Goal: Information Seeking & Learning: Learn about a topic

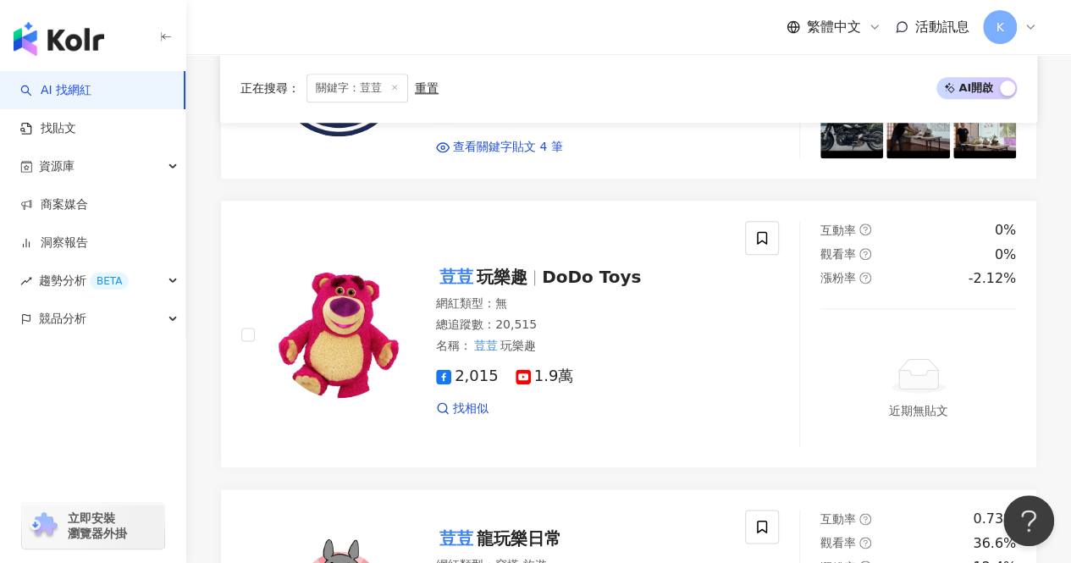
scroll to position [846, 0]
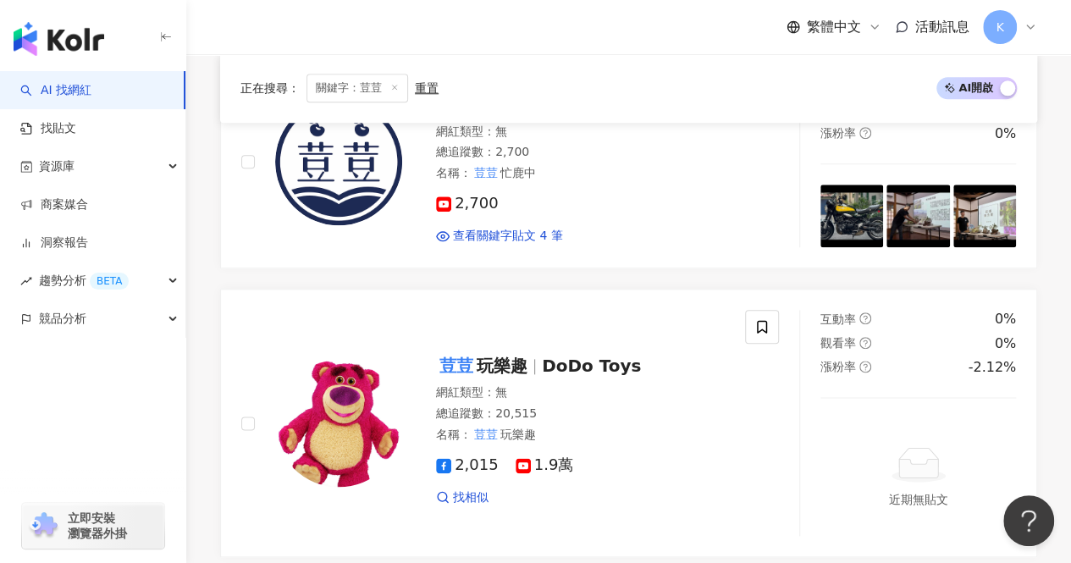
click at [399, 88] on span "關鍵字：荳荳" at bounding box center [357, 88] width 102 height 29
click at [394, 85] on icon at bounding box center [394, 88] width 8 height 8
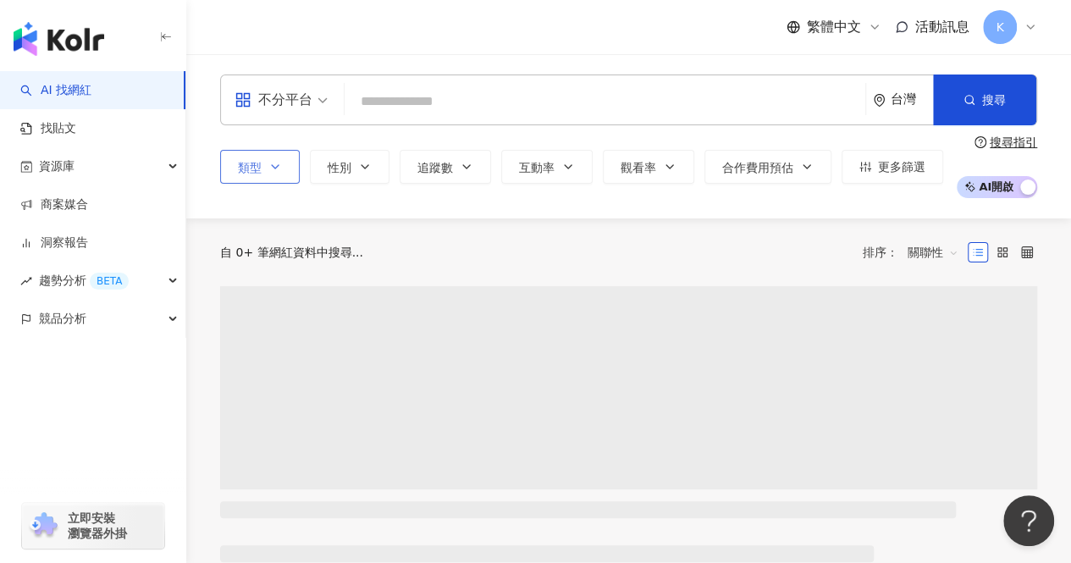
click at [274, 163] on icon "button" at bounding box center [275, 167] width 14 height 14
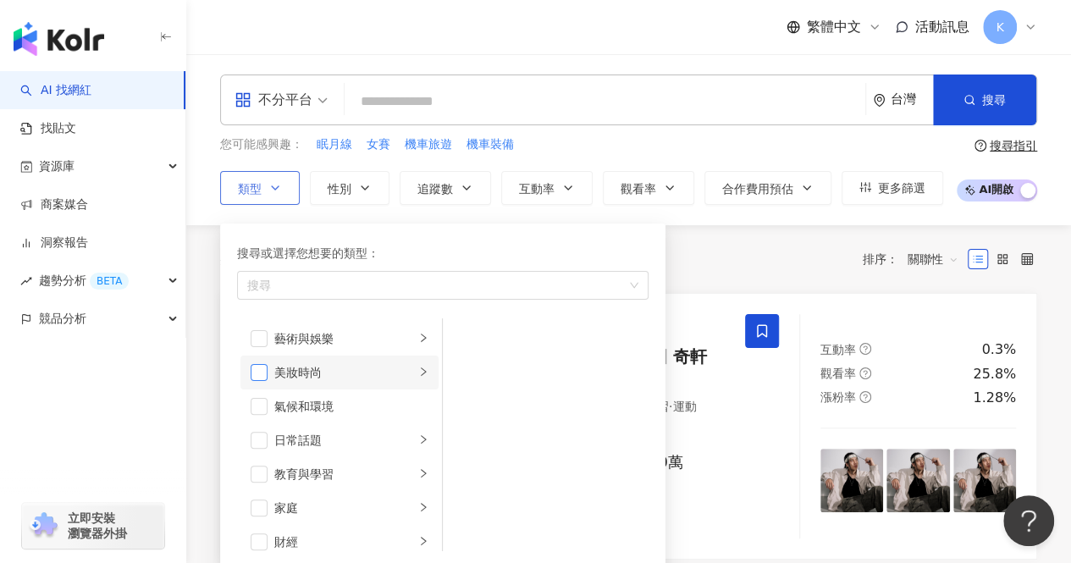
click at [264, 364] on span "button" at bounding box center [259, 372] width 17 height 17
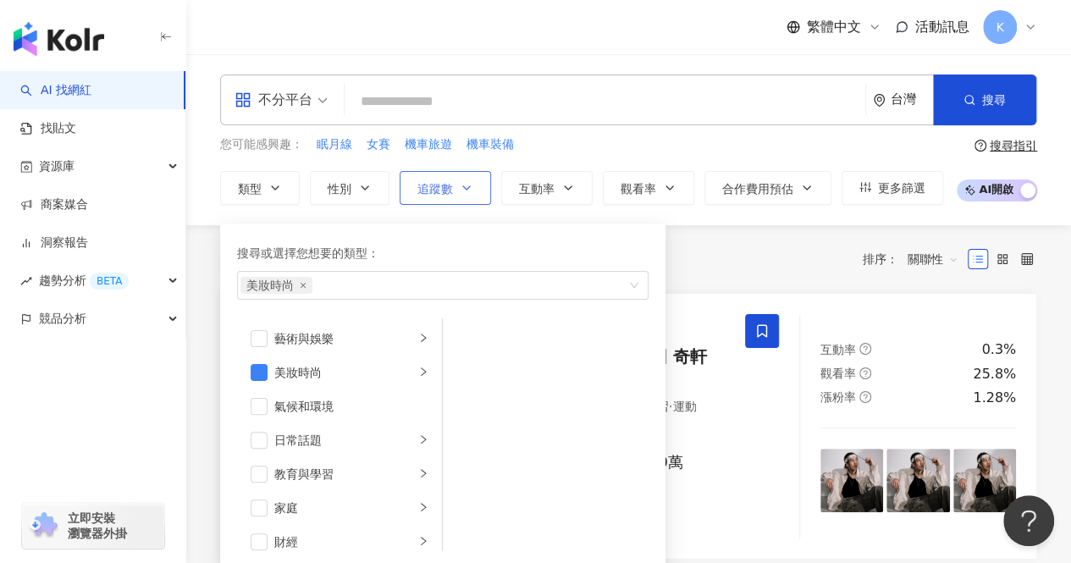
click at [476, 185] on button "追蹤數" at bounding box center [444, 188] width 91 height 34
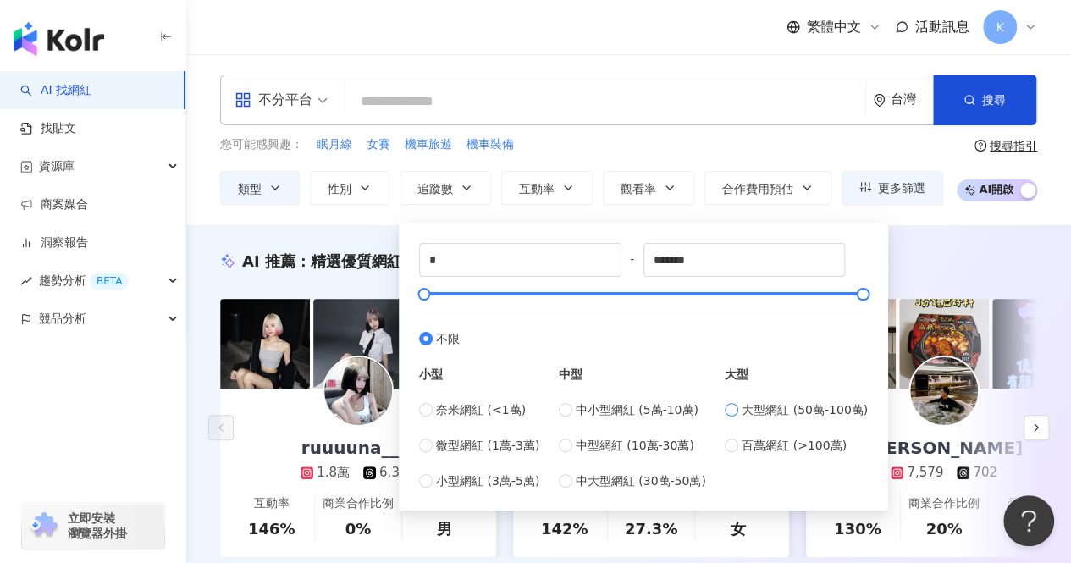
click at [743, 417] on label "大型網紅 (50萬-100萬)" at bounding box center [795, 409] width 143 height 19
type input "******"
click at [327, 107] on span "不分平台" at bounding box center [280, 99] width 93 height 27
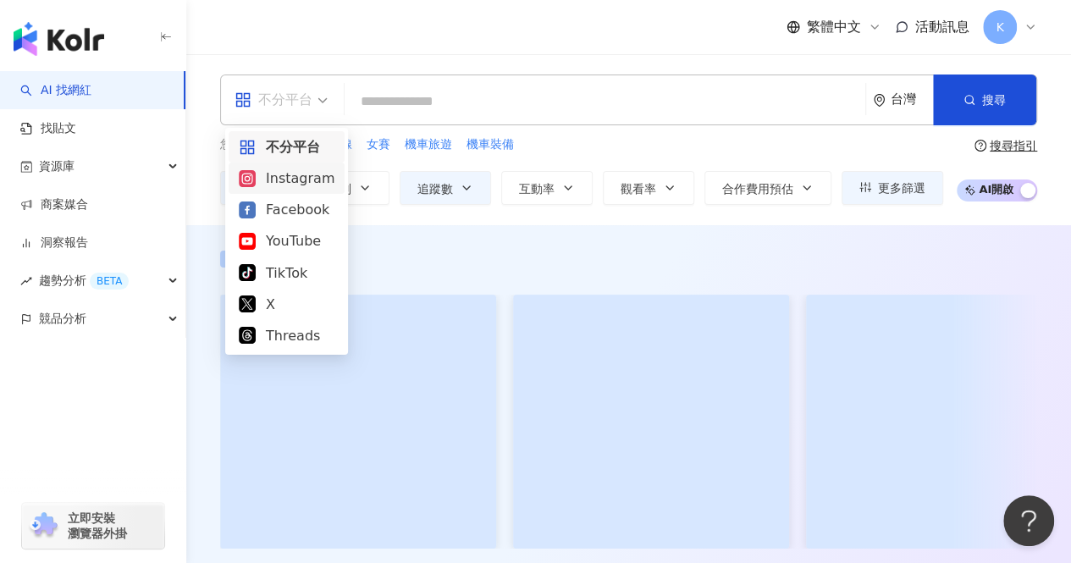
click at [303, 177] on div "Instagram" at bounding box center [287, 178] width 96 height 21
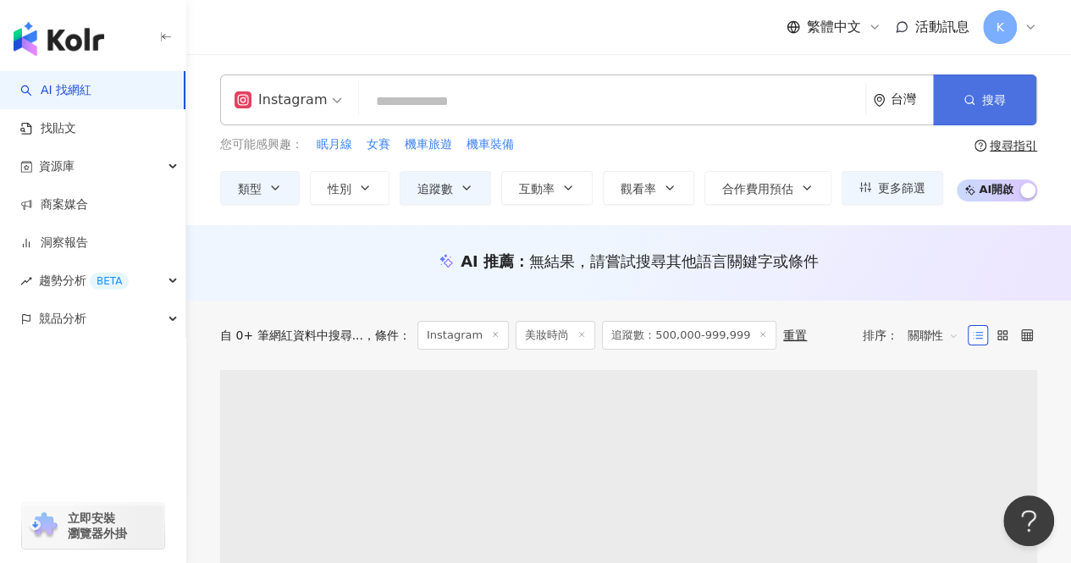
click at [1003, 116] on button "搜尋" at bounding box center [984, 99] width 103 height 51
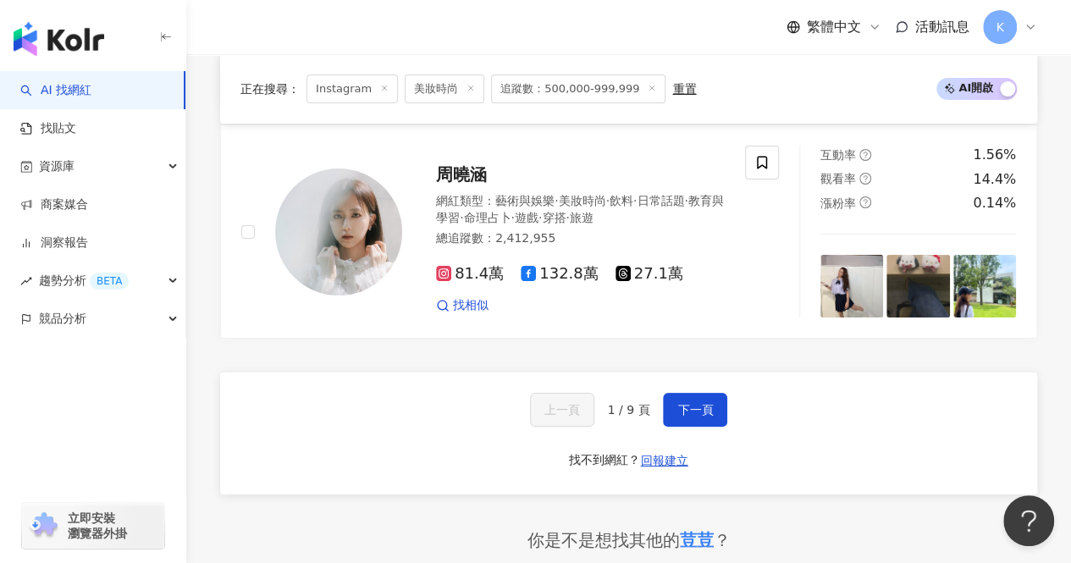
scroll to position [3216, 0]
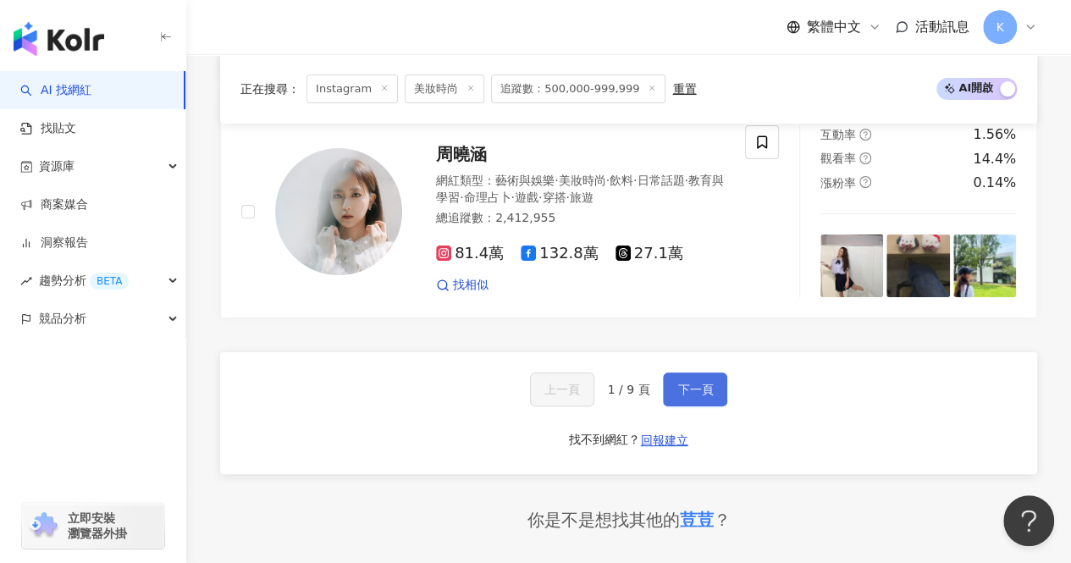
click at [704, 383] on span "下一頁" at bounding box center [695, 390] width 36 height 14
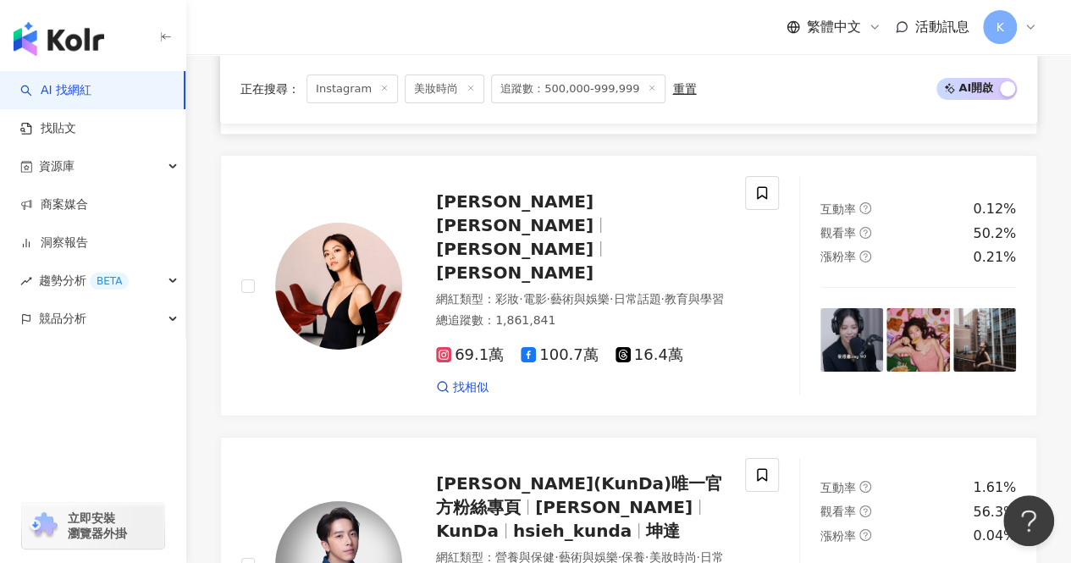
scroll to position [3068, 0]
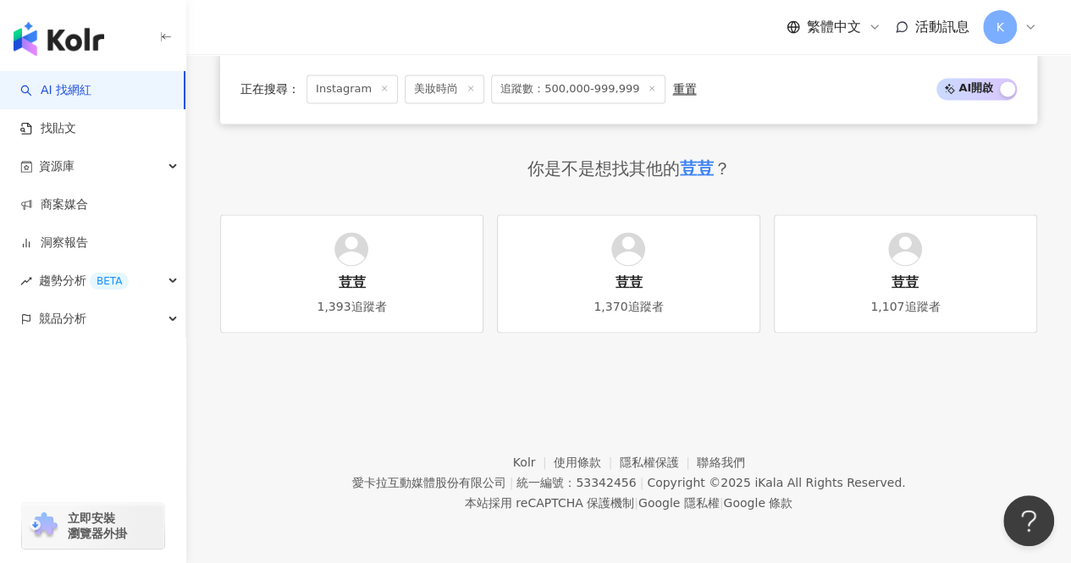
scroll to position [1026, 0]
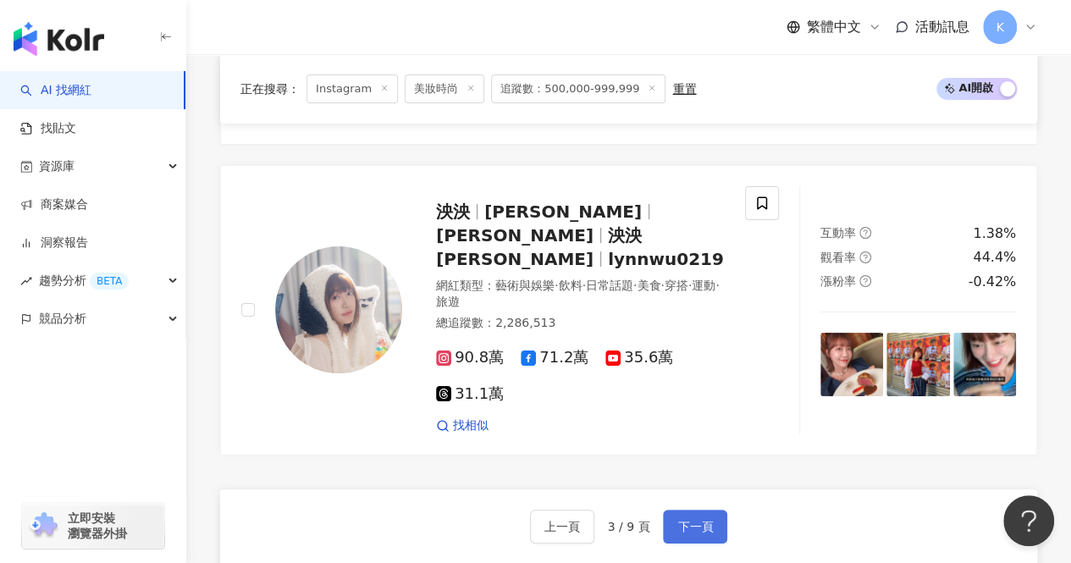
click at [695, 520] on span "下一頁" at bounding box center [695, 527] width 36 height 14
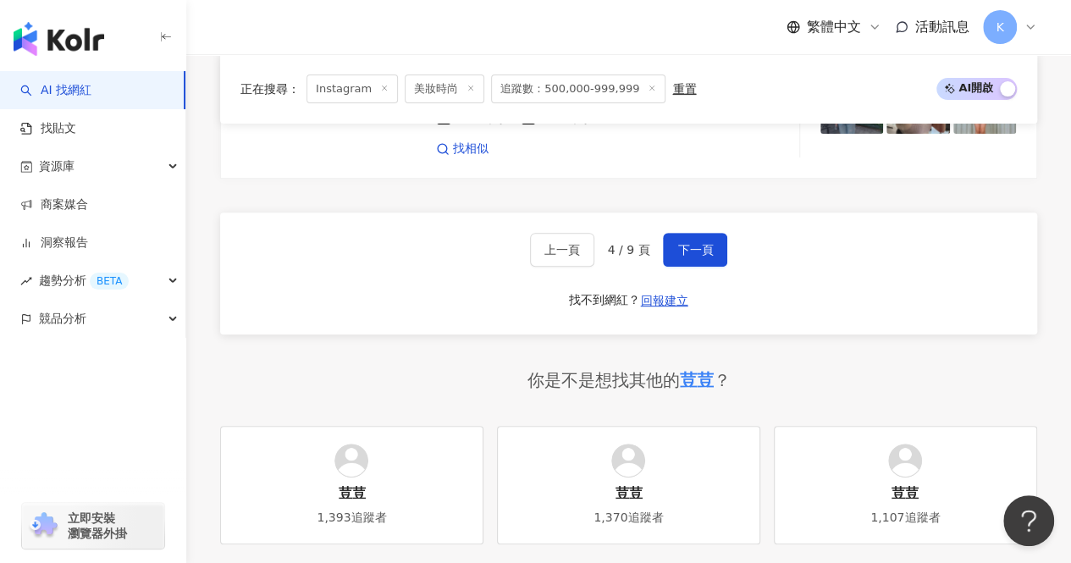
scroll to position [3451, 0]
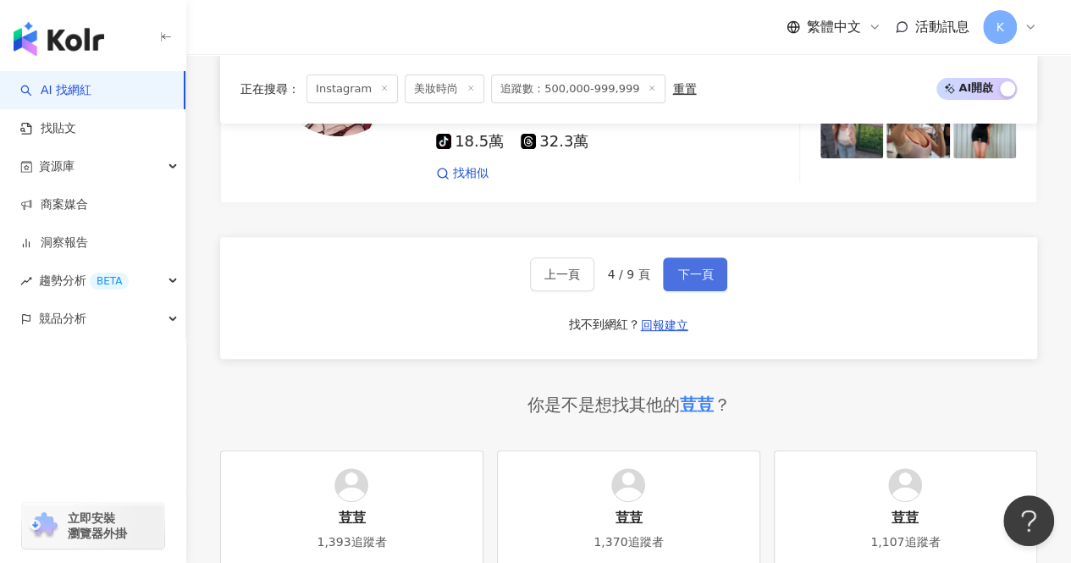
click at [702, 257] on button "下一頁" at bounding box center [695, 274] width 64 height 34
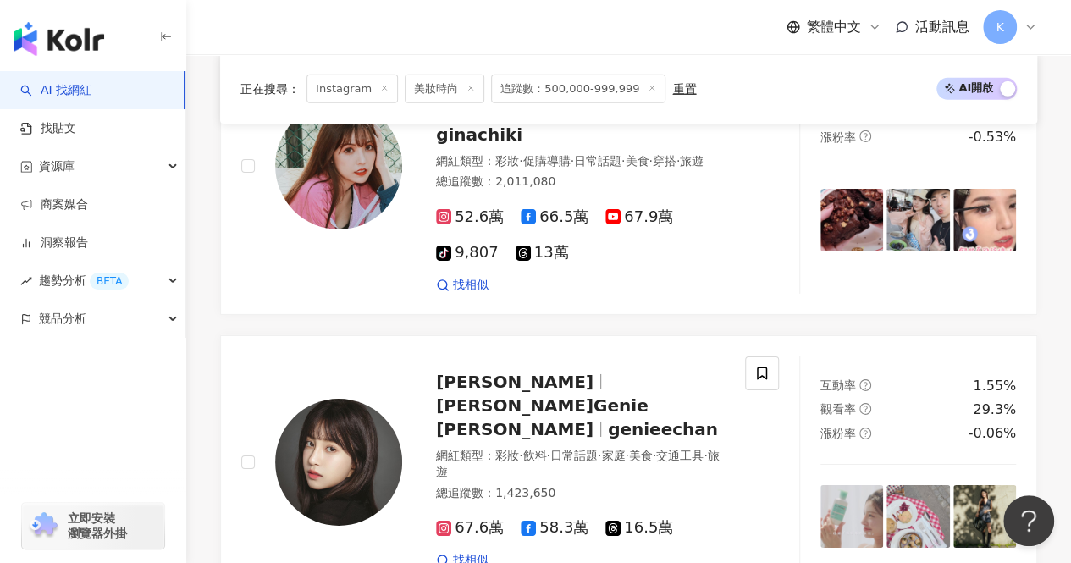
scroll to position [2983, 0]
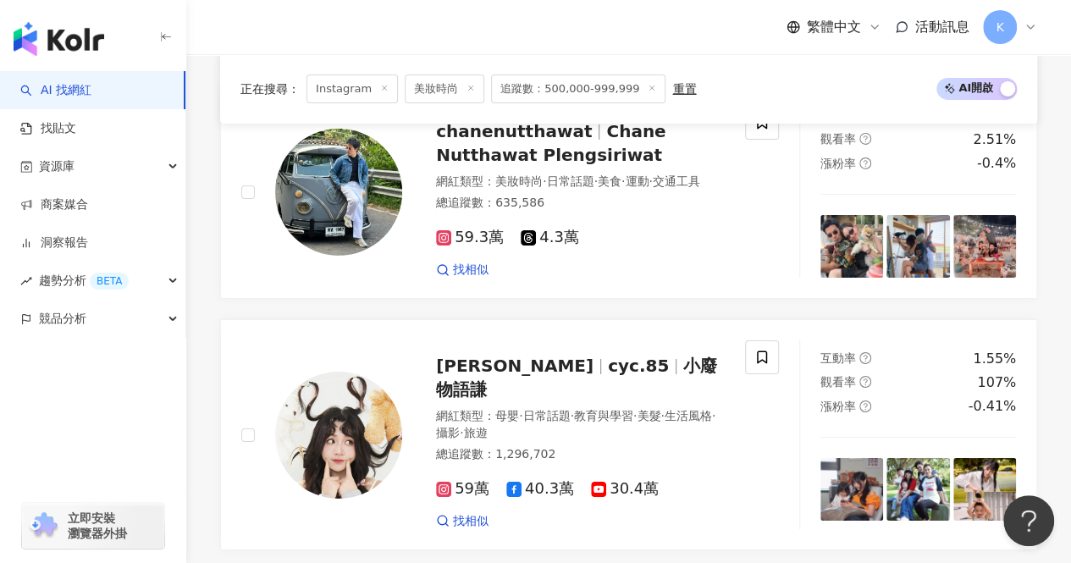
scroll to position [2962, 0]
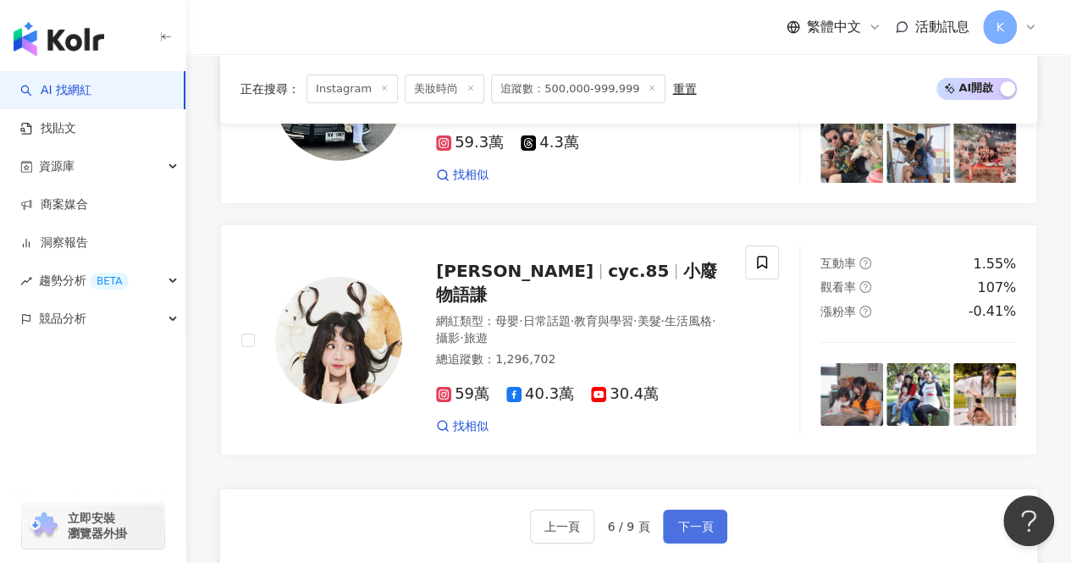
click at [692, 520] on span "下一頁" at bounding box center [695, 527] width 36 height 14
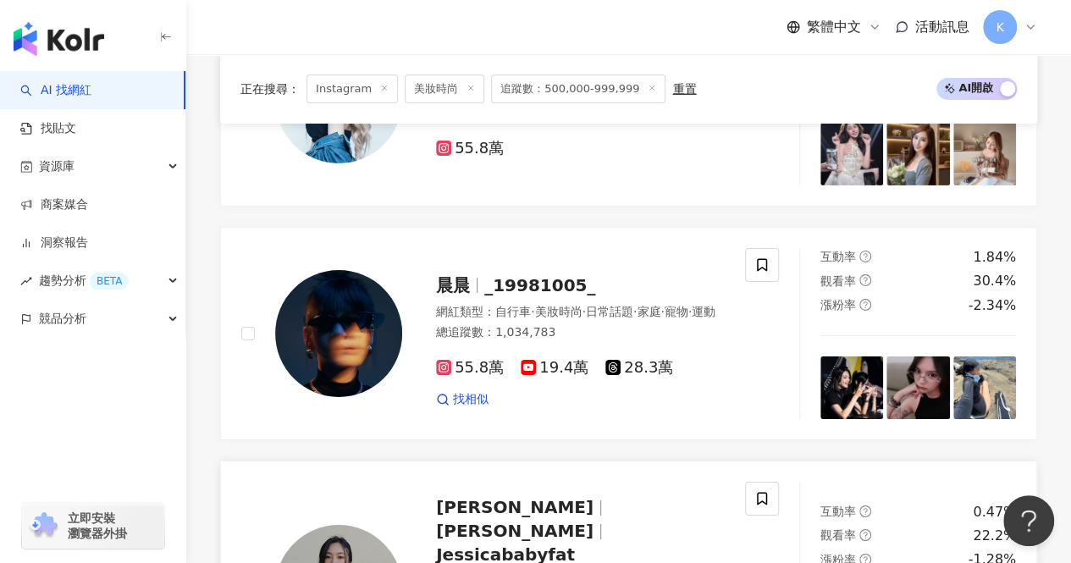
scroll to position [2776, 0]
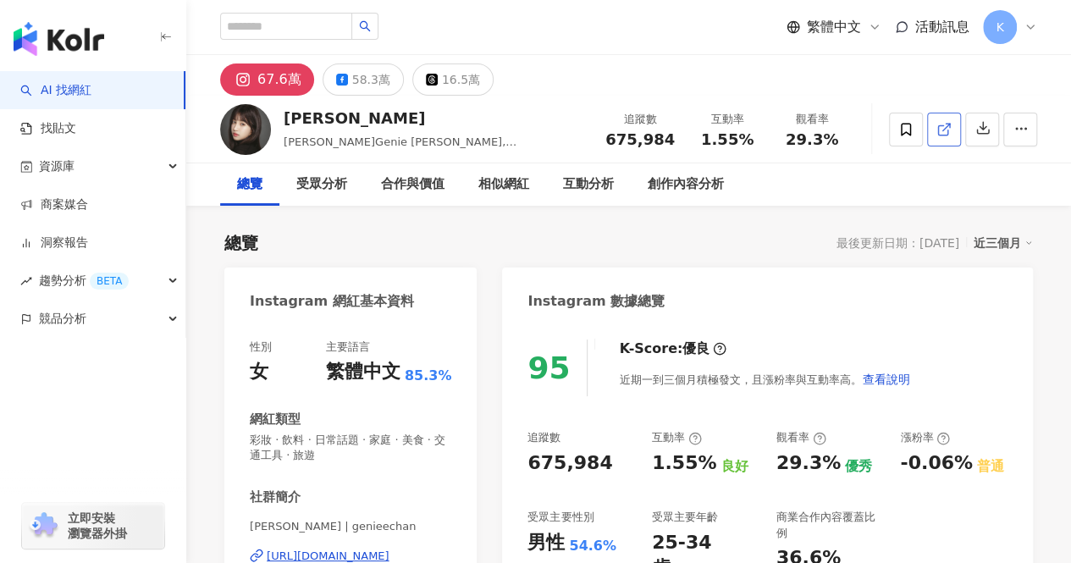
click at [946, 129] on icon at bounding box center [943, 129] width 15 height 15
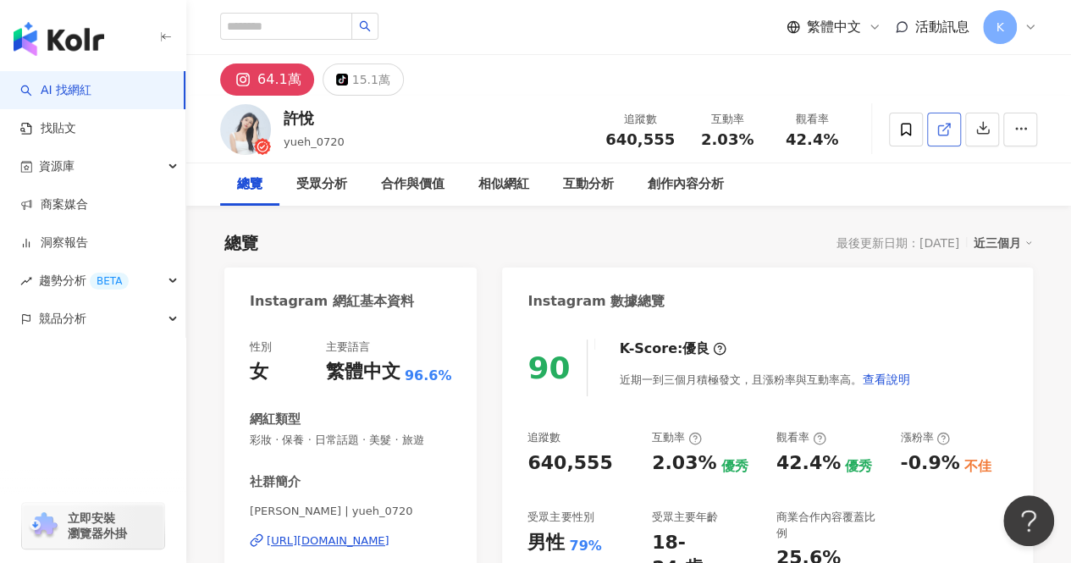
click at [941, 133] on icon at bounding box center [943, 129] width 15 height 15
